Goal: Transaction & Acquisition: Purchase product/service

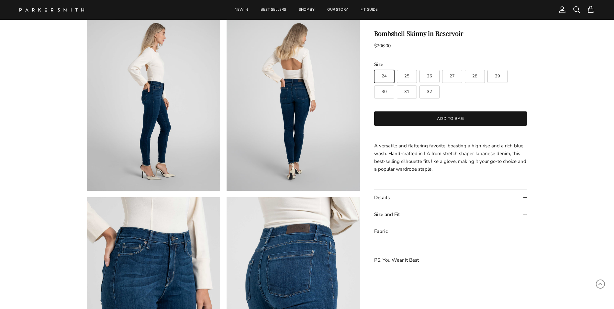
scroll to position [65, 0]
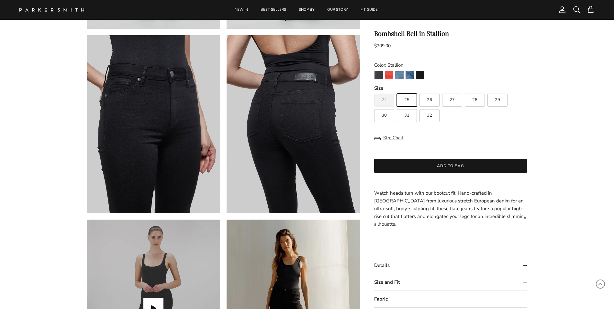
scroll to position [518, 0]
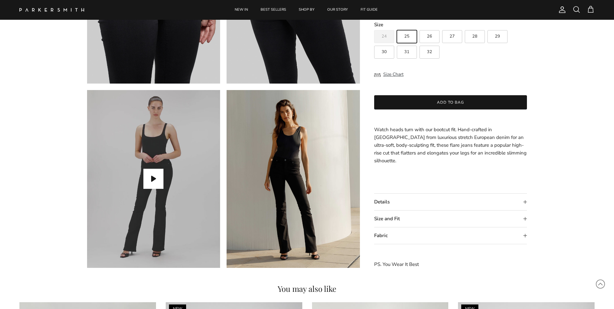
click at [414, 203] on summary "Details" at bounding box center [450, 202] width 153 height 17
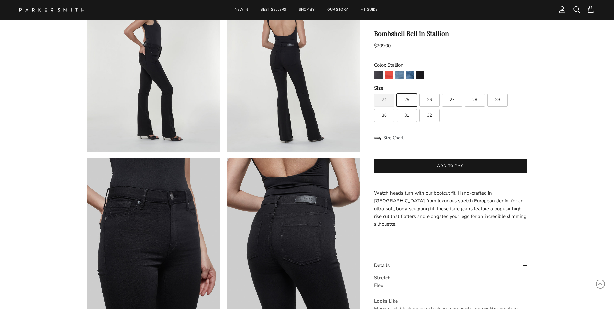
scroll to position [259, 0]
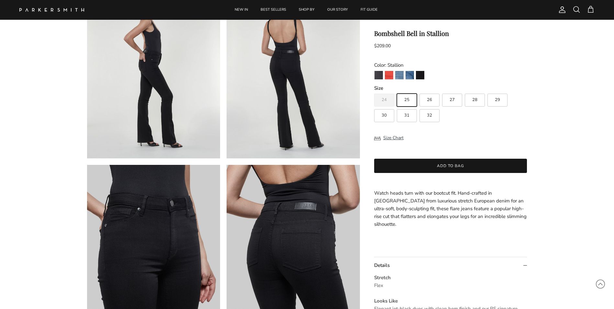
click at [473, 99] on span "28" at bounding box center [474, 100] width 5 height 4
click at [374, 91] on input "28" at bounding box center [374, 91] width 0 height 0
radio input "true"
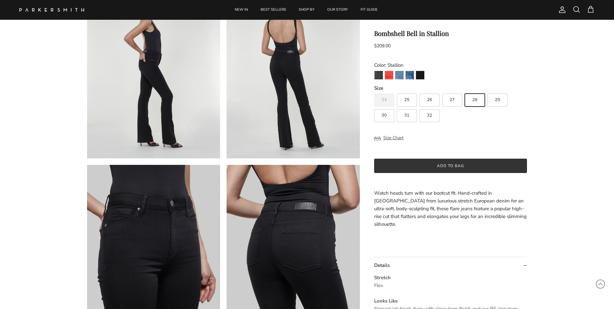
click at [451, 162] on button "Add to bag" at bounding box center [450, 166] width 153 height 14
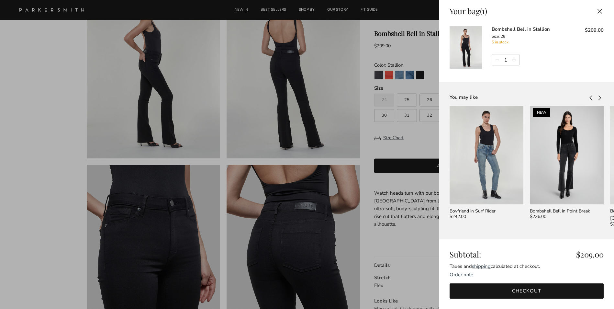
click at [532, 295] on link "Checkout" at bounding box center [527, 290] width 154 height 15
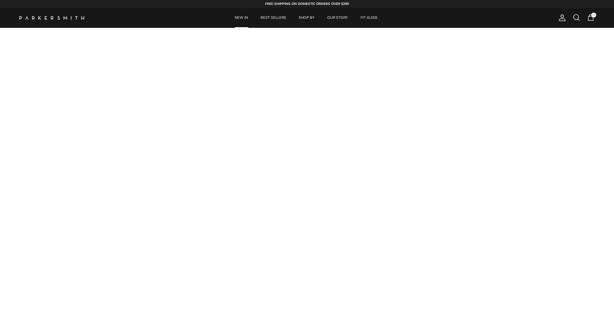
click at [245, 17] on link "NEW IN" at bounding box center [241, 18] width 25 height 20
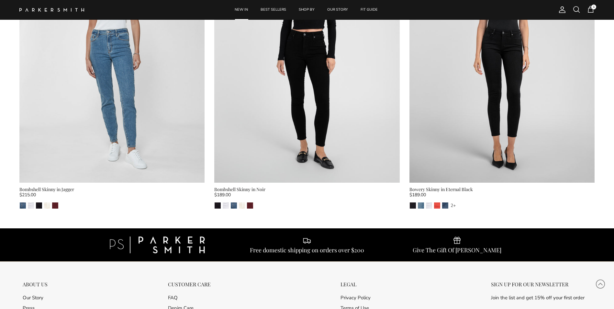
scroll to position [3044, 0]
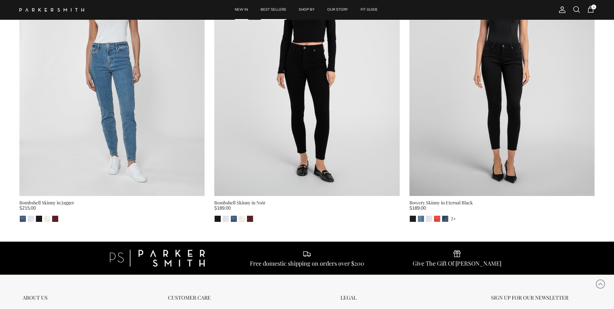
click at [277, 10] on link "BEST SELLERS" at bounding box center [273, 10] width 37 height 20
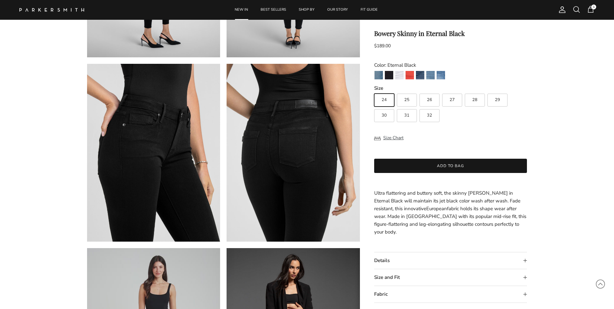
scroll to position [356, 0]
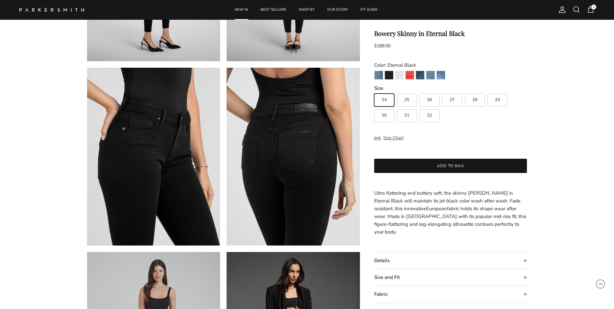
click at [474, 100] on span "28" at bounding box center [474, 100] width 5 height 4
click at [374, 91] on input "28" at bounding box center [374, 91] width 0 height 0
radio input "true"
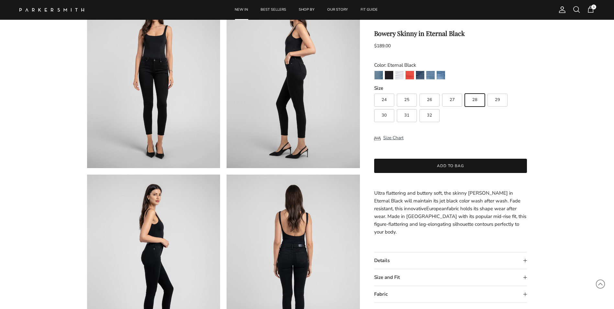
scroll to position [65, 0]
